Goal: Information Seeking & Learning: Understand process/instructions

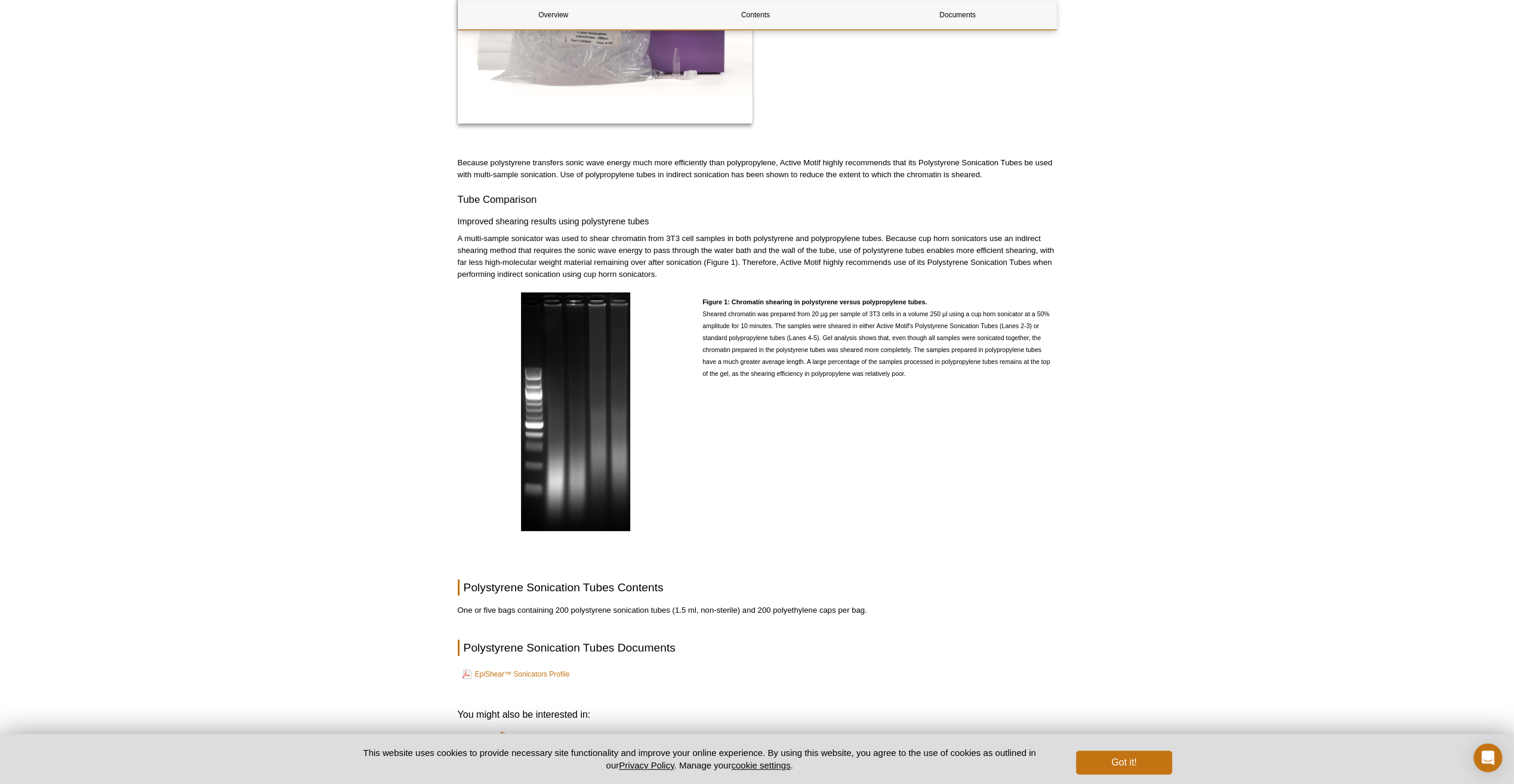
scroll to position [446, 0]
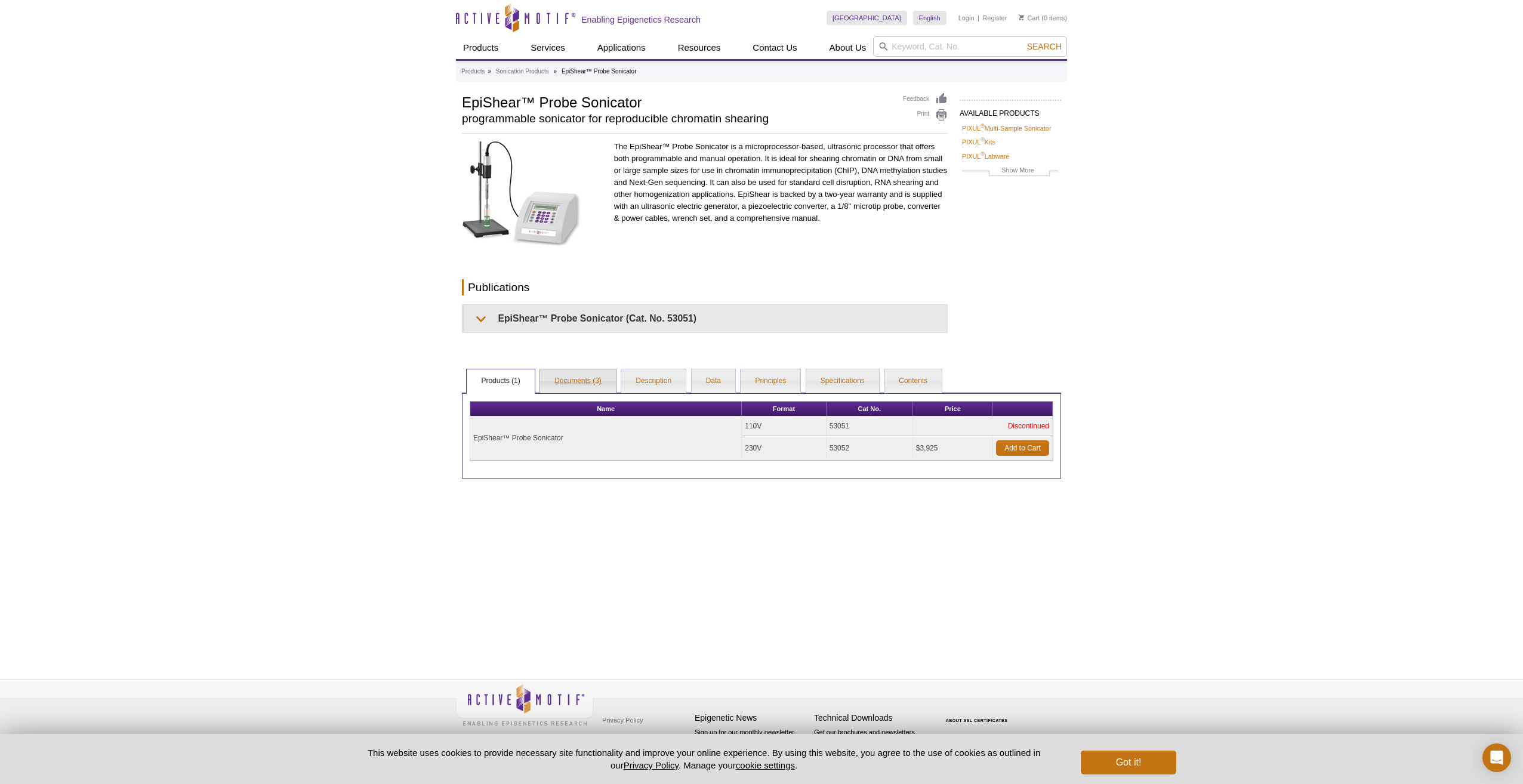
click at [559, 381] on link "Documents (3)" at bounding box center [578, 381] width 76 height 24
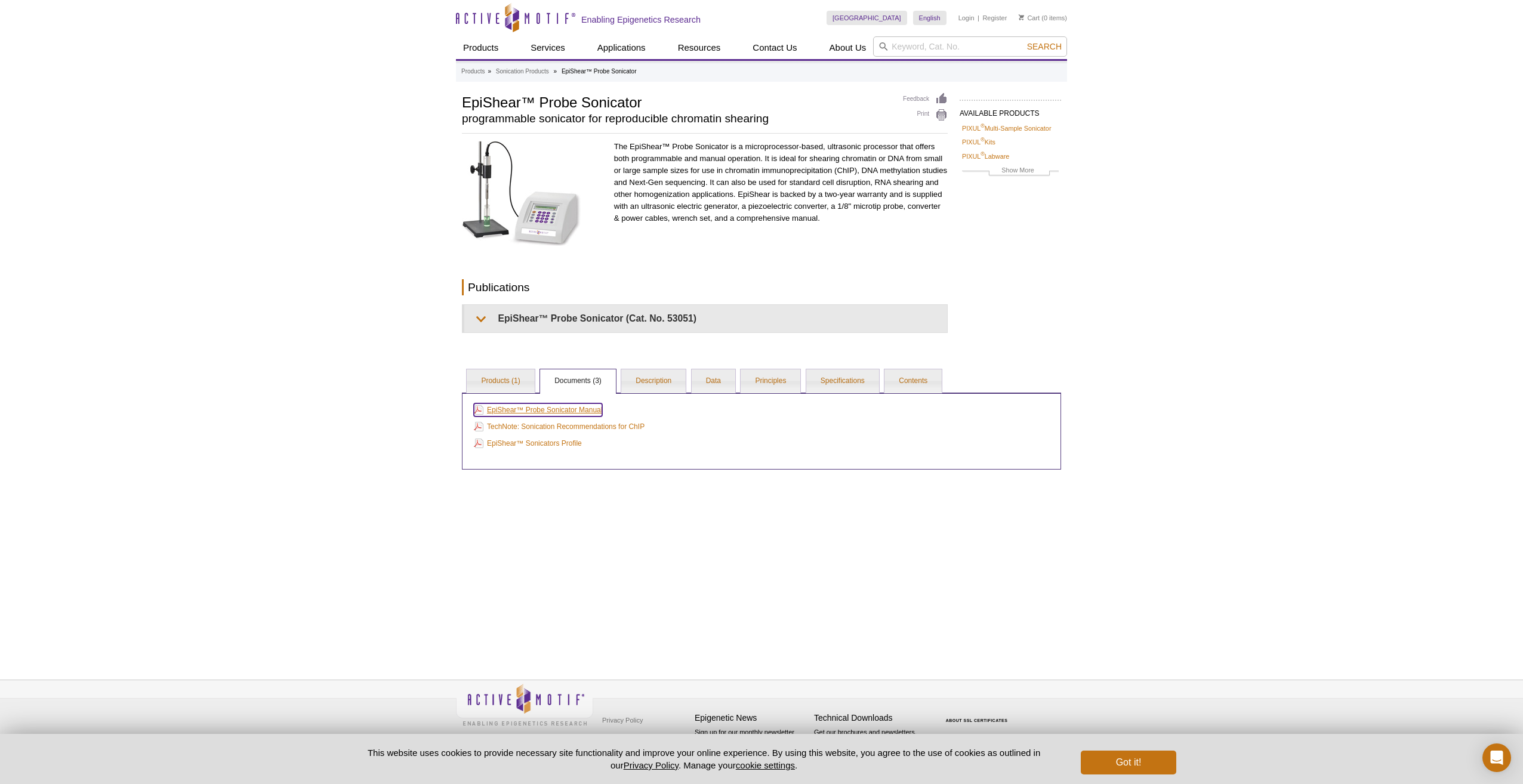
click at [519, 410] on link "EpiShear™ Probe Sonicator Manual" at bounding box center [538, 410] width 128 height 13
click at [1325, 330] on div "Active Motif Logo Enabling Epigenetics Research 0 Search Skip to content Active…" at bounding box center [761, 392] width 1523 height 784
